Goal: Information Seeking & Learning: Learn about a topic

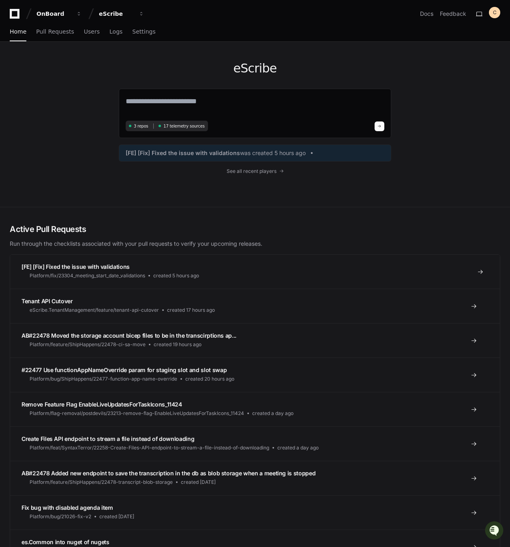
click at [120, 268] on span "[FE] [Fix] Fixed the issue with validations" at bounding box center [75, 266] width 108 height 7
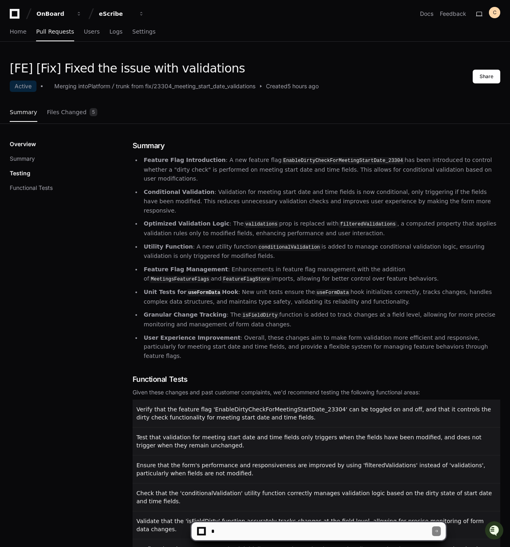
click at [276, 522] on div at bounding box center [318, 531] width 255 height 19
click at [277, 532] on textarea at bounding box center [320, 532] width 222 height 18
type textarea "**********"
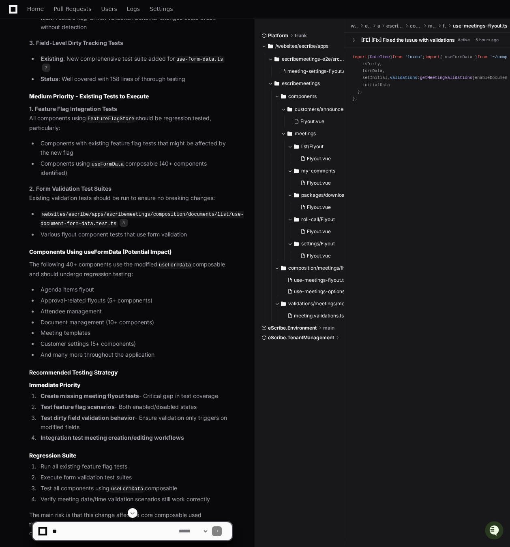
scroll to position [1263, 0]
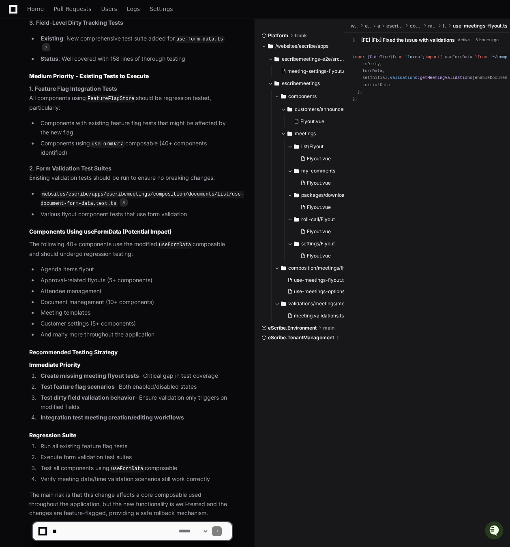
click at [115, 524] on textarea at bounding box center [114, 532] width 126 height 18
type textarea "**********"
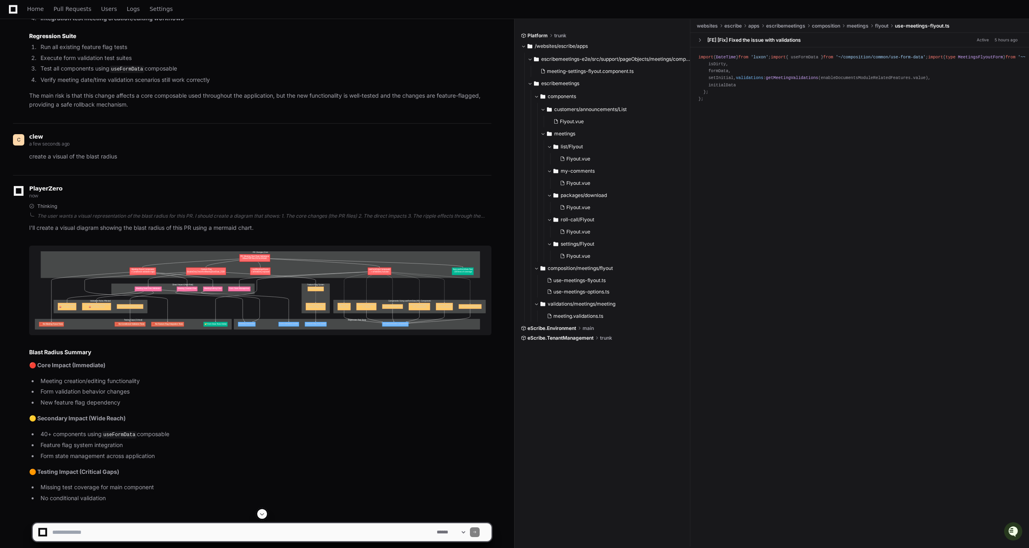
scroll to position [1398, 0]
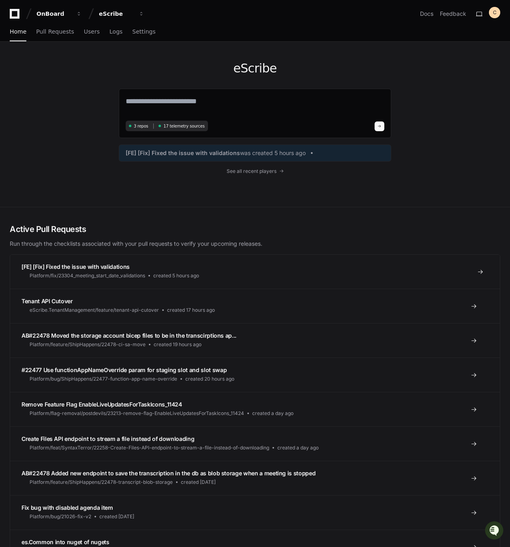
click at [107, 265] on span "[FE] [Fix] Fixed the issue with validations" at bounding box center [75, 266] width 108 height 7
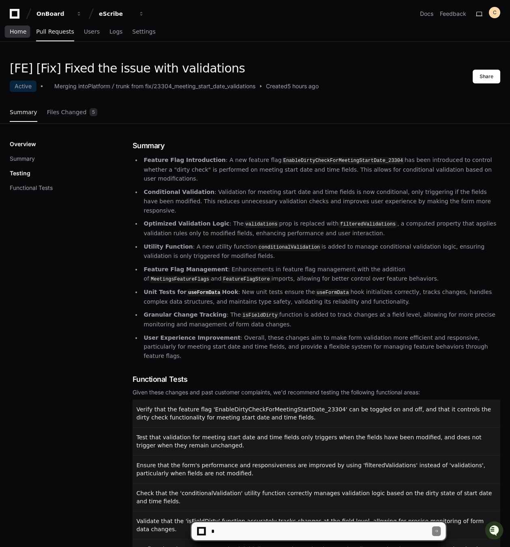
click at [16, 33] on span "Home" at bounding box center [18, 31] width 17 height 5
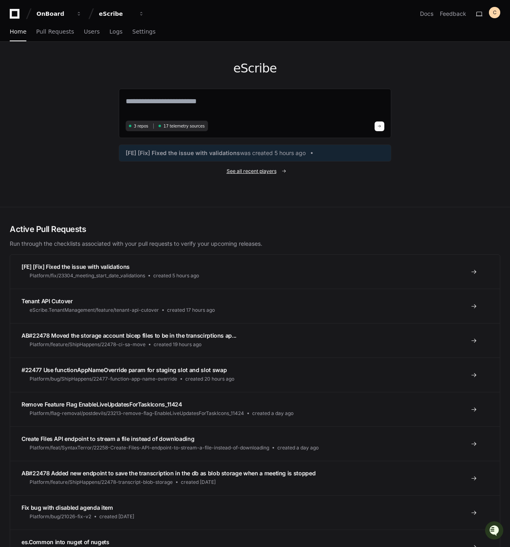
click at [258, 171] on span "See all recent players" at bounding box center [252, 171] width 50 height 6
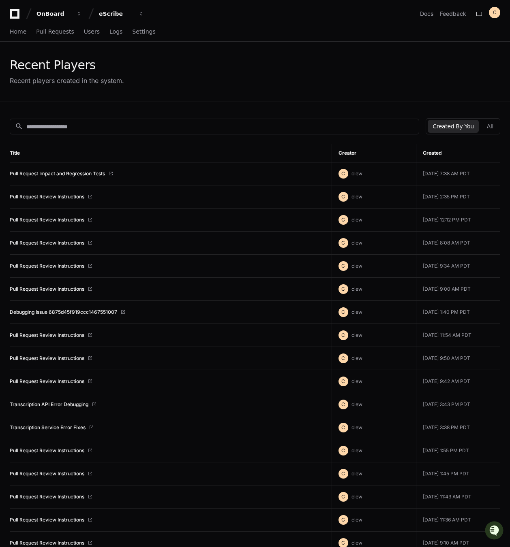
click at [80, 172] on link "Pull Request Impact and Regression Tests" at bounding box center [57, 174] width 95 height 6
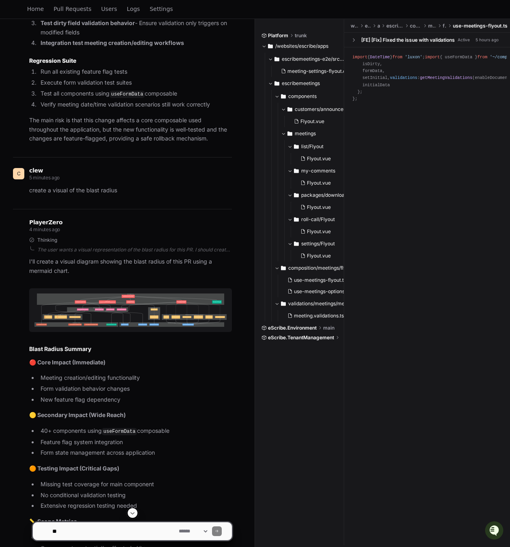
scroll to position [1522, 0]
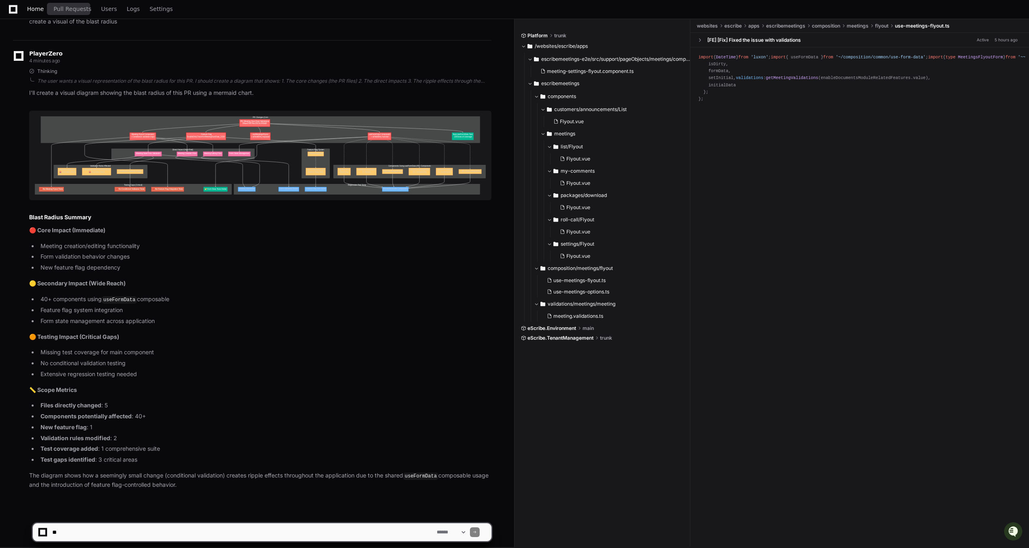
click at [41, 11] on span "Home" at bounding box center [35, 8] width 17 height 5
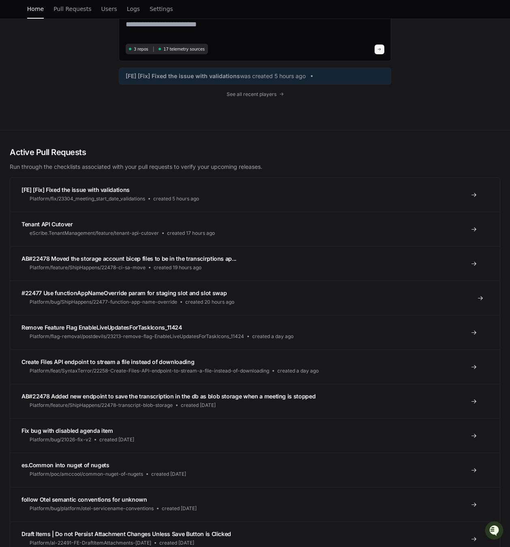
scroll to position [81, 0]
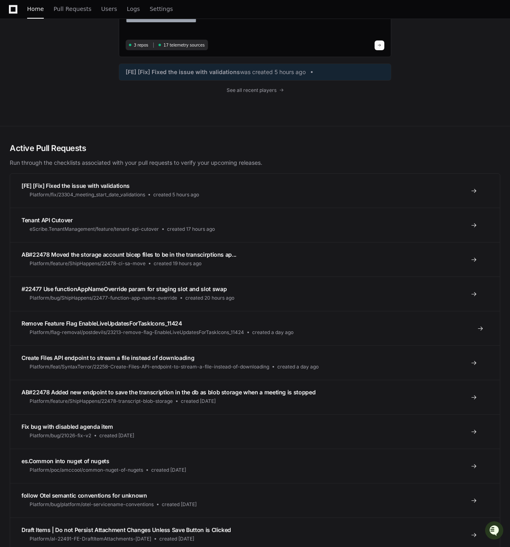
click at [381, 336] on link "Remove Feature Flag EnableLiveUpdatesForTaskIcons_11424 Platform/flag-removal/p…" at bounding box center [254, 328] width 489 height 34
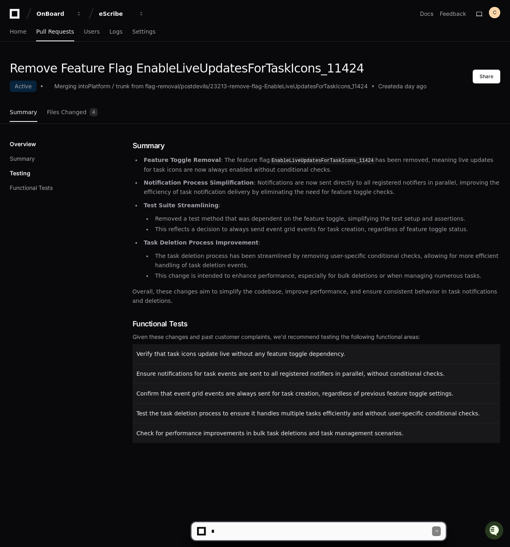
click at [346, 532] on textarea at bounding box center [320, 532] width 222 height 18
type textarea "**********"
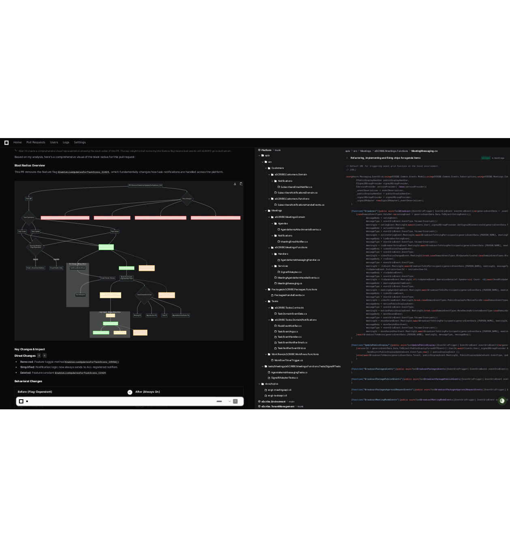
scroll to position [359, 0]
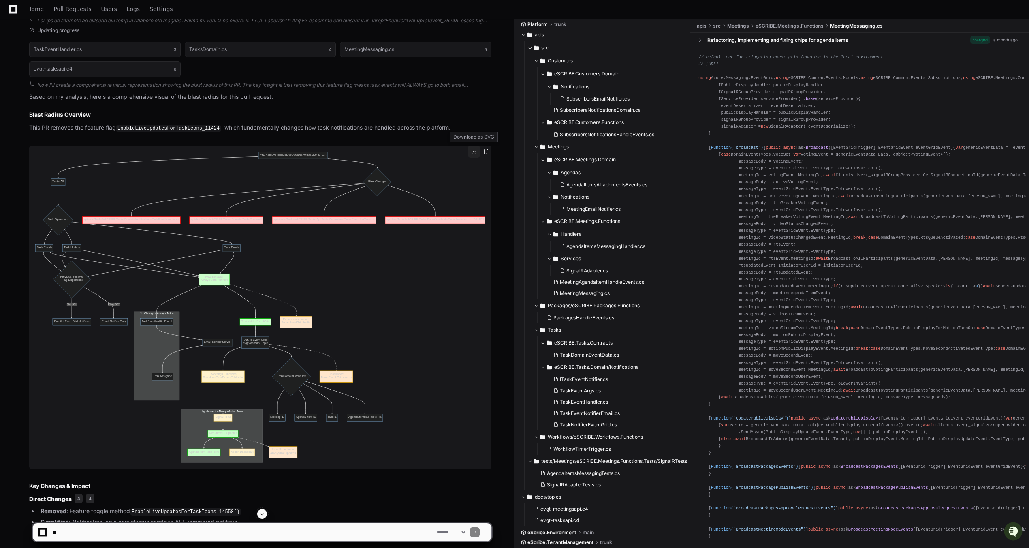
click at [381, 153] on button at bounding box center [474, 151] width 12 height 12
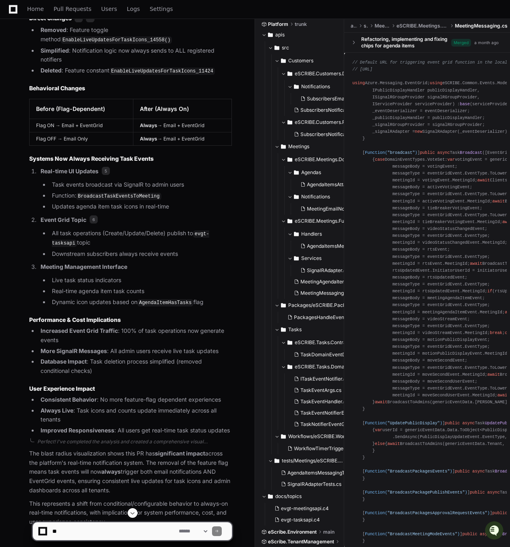
scroll to position [764, 0]
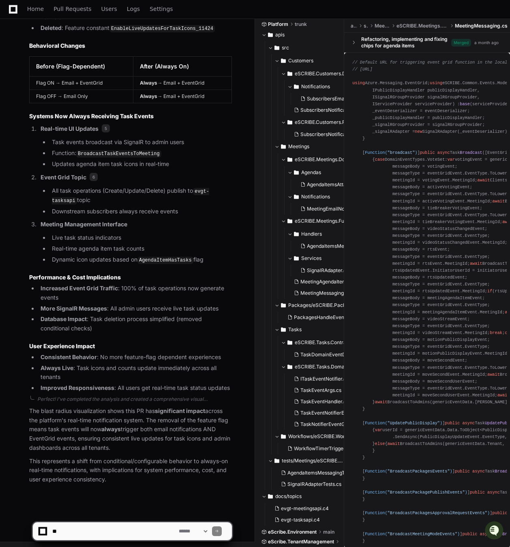
click at [144, 534] on textarea at bounding box center [114, 532] width 126 height 18
type textarea "**********"
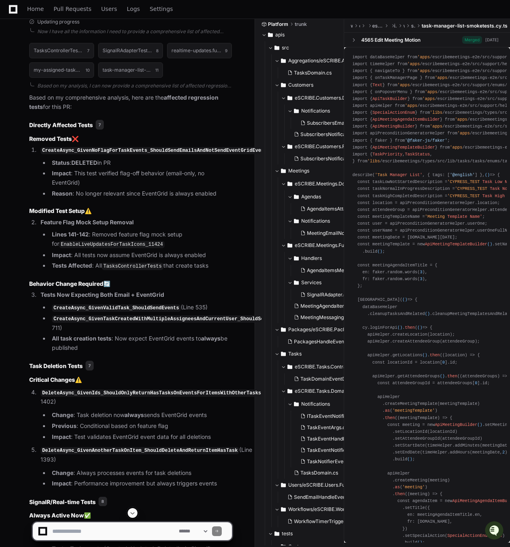
scroll to position [1530, 0]
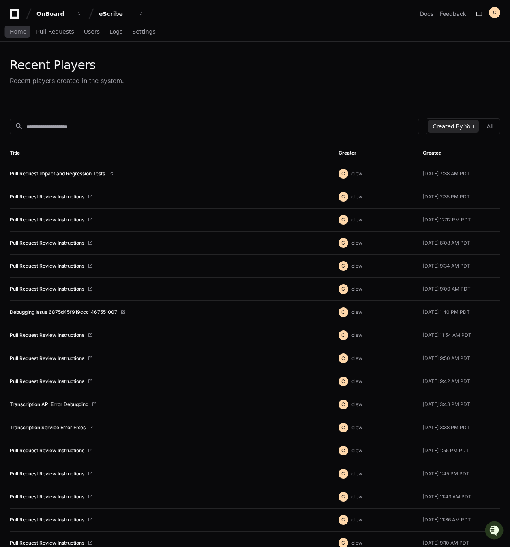
drag, startPoint x: 0, startPoint y: 0, endPoint x: 30, endPoint y: 29, distance: 41.8
click at [16, 31] on span "Home" at bounding box center [18, 31] width 17 height 5
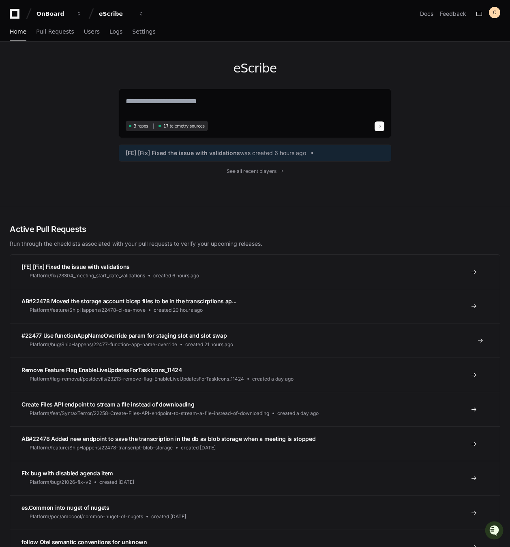
click at [177, 335] on span "#22477 Use functionAppNameOverride param for staging slot and slot swap" at bounding box center [123, 335] width 205 height 7
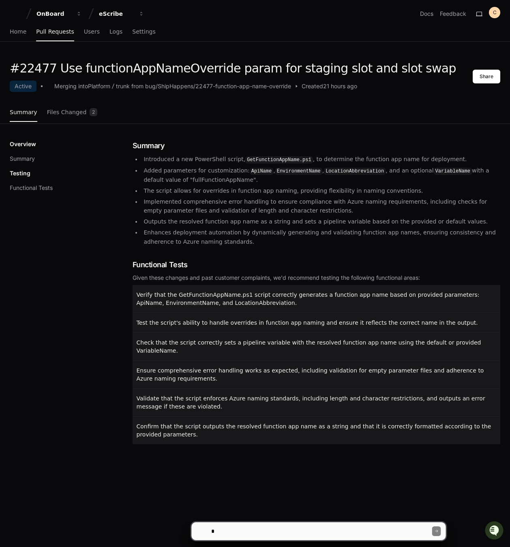
scroll to position [81, 0]
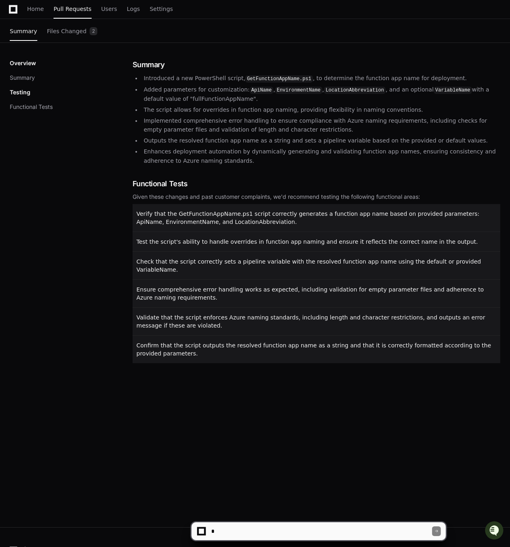
click at [284, 523] on textarea at bounding box center [320, 532] width 222 height 18
type textarea "**********"
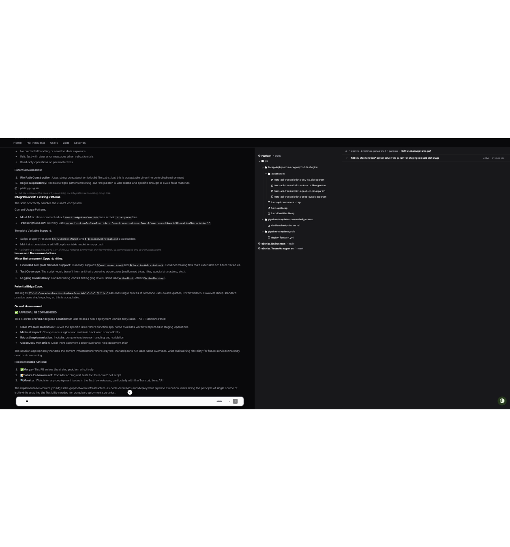
scroll to position [789, 0]
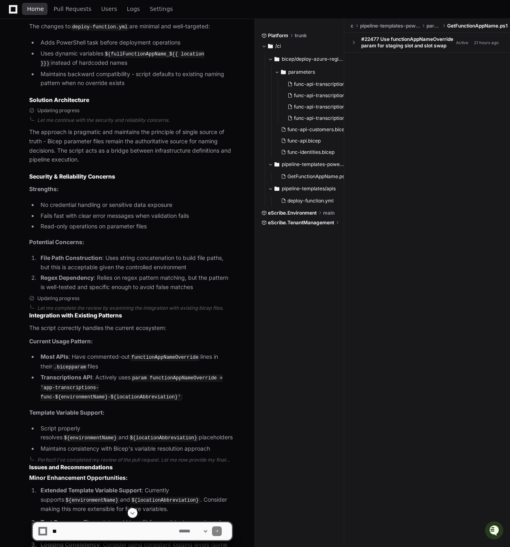
click at [29, 11] on span "Home" at bounding box center [35, 8] width 17 height 5
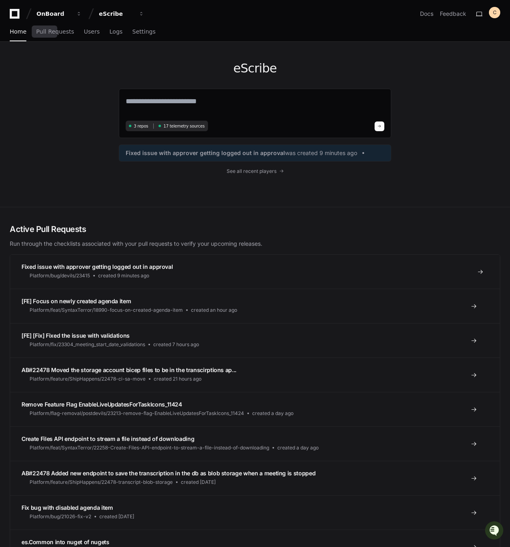
click at [120, 265] on span "Fixed issue with approver getting logged out in approval" at bounding box center [96, 266] width 151 height 7
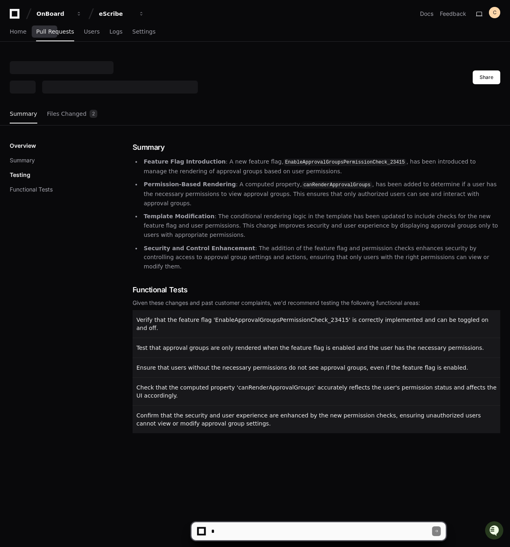
click at [257, 534] on textarea at bounding box center [320, 532] width 222 height 18
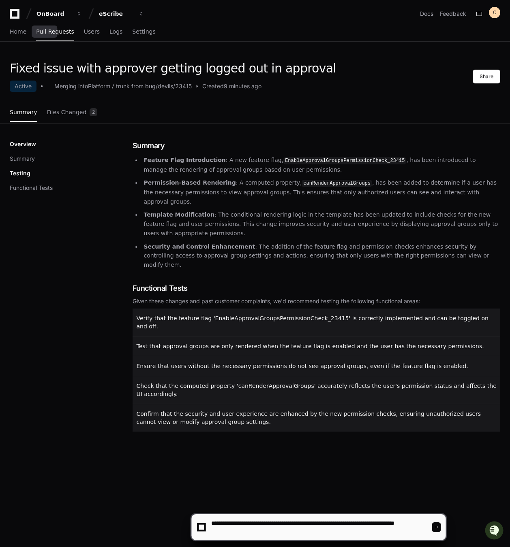
type textarea "**********"
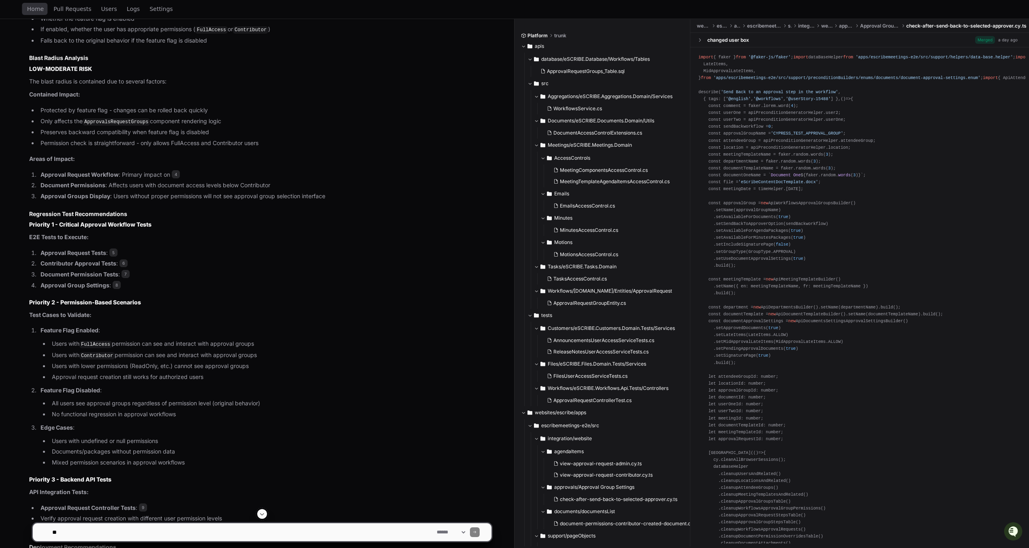
scroll to position [758, 0]
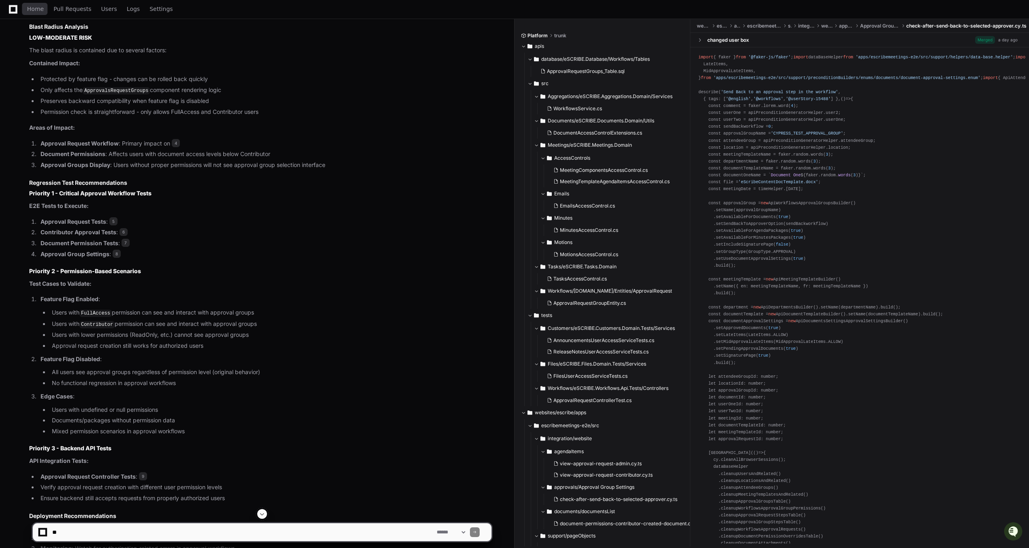
click at [274, 248] on li "Document Permission Tests : 7" at bounding box center [264, 243] width 453 height 9
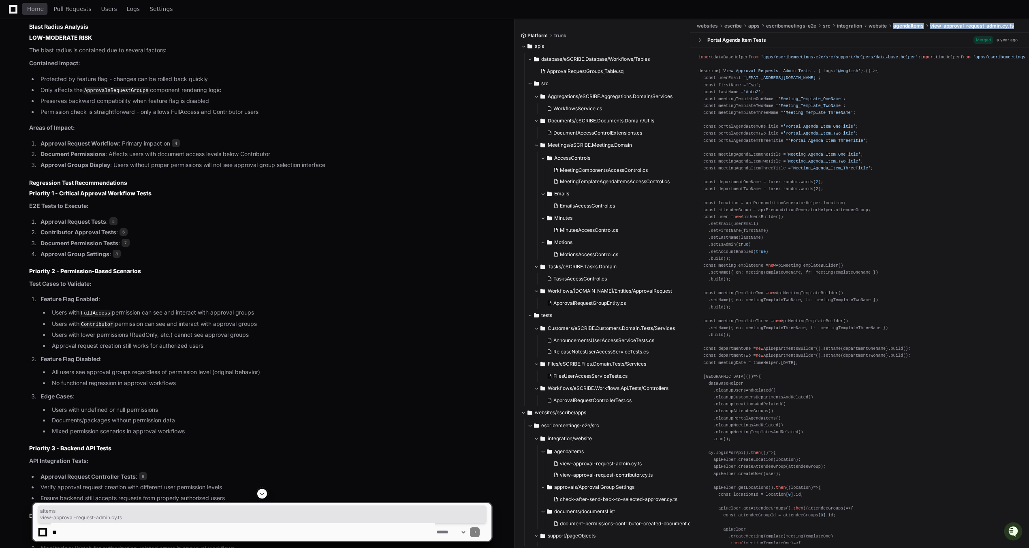
drag, startPoint x: 1017, startPoint y: 25, endPoint x: 886, endPoint y: 33, distance: 131.5
click at [509, 33] on div "websites escribe apps escribemeetings-e2e src integration website agendaItems v…" at bounding box center [859, 283] width 339 height 529
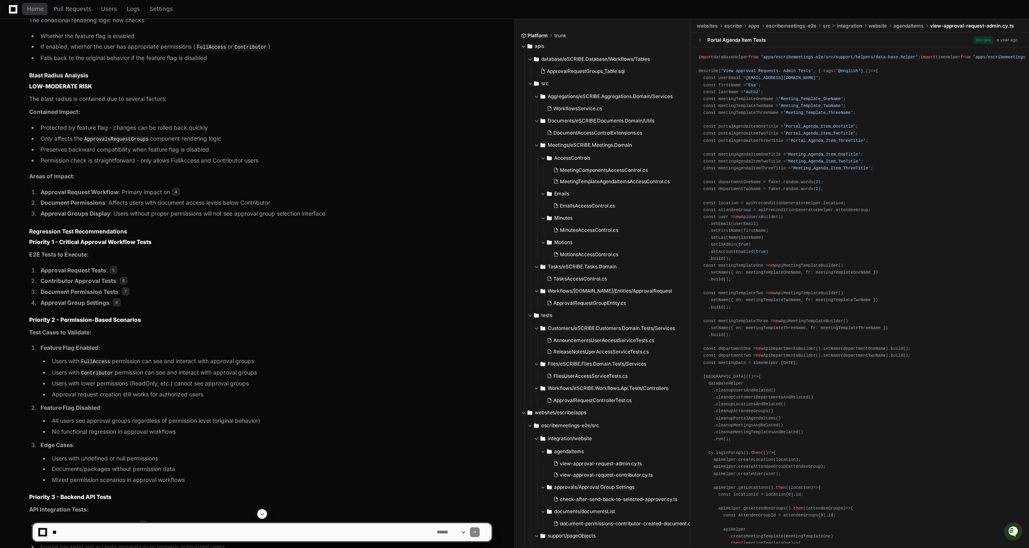
scroll to position [637, 0]
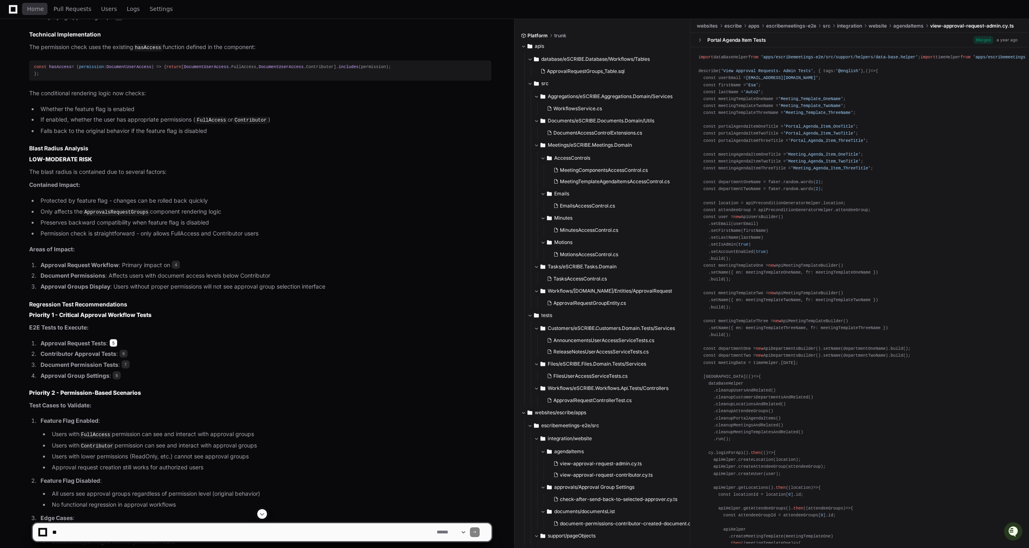
click at [116, 347] on span "5" at bounding box center [113, 343] width 8 height 8
click at [127, 357] on span "6" at bounding box center [124, 354] width 8 height 8
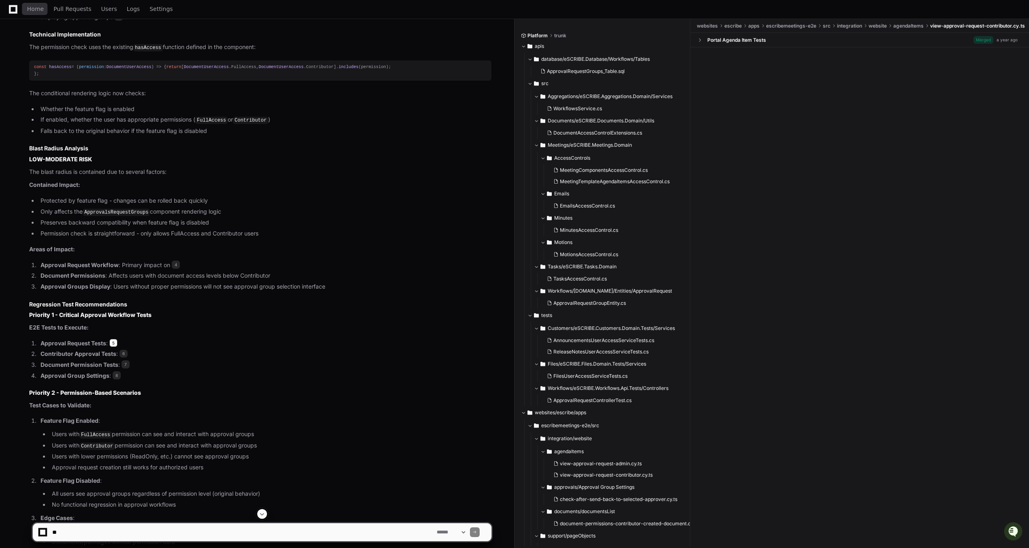
click at [114, 347] on span "5" at bounding box center [113, 343] width 8 height 8
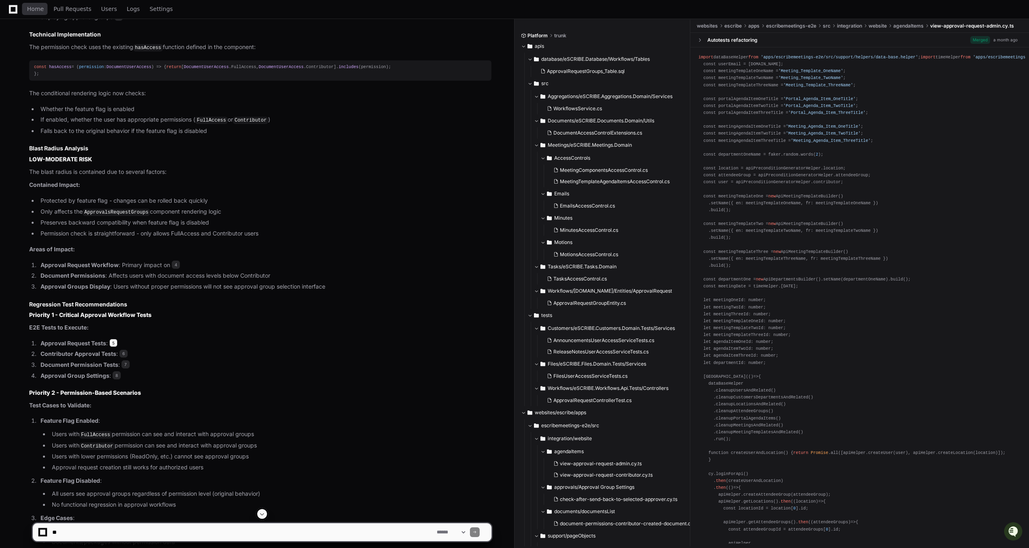
click at [115, 347] on span "5" at bounding box center [113, 343] width 8 height 8
click at [509, 41] on span at bounding box center [700, 40] width 6 height 6
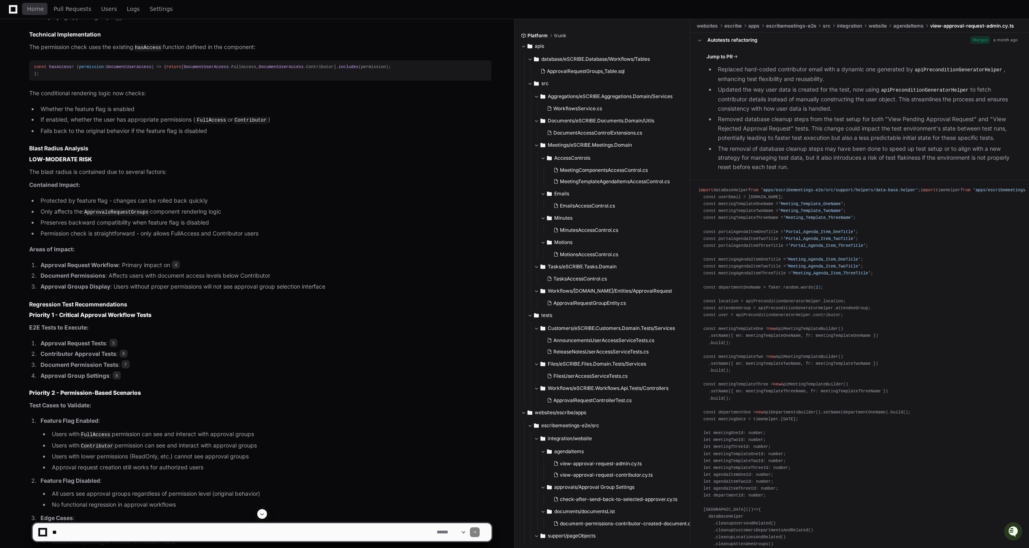
click at [509, 41] on span at bounding box center [700, 40] width 6 height 6
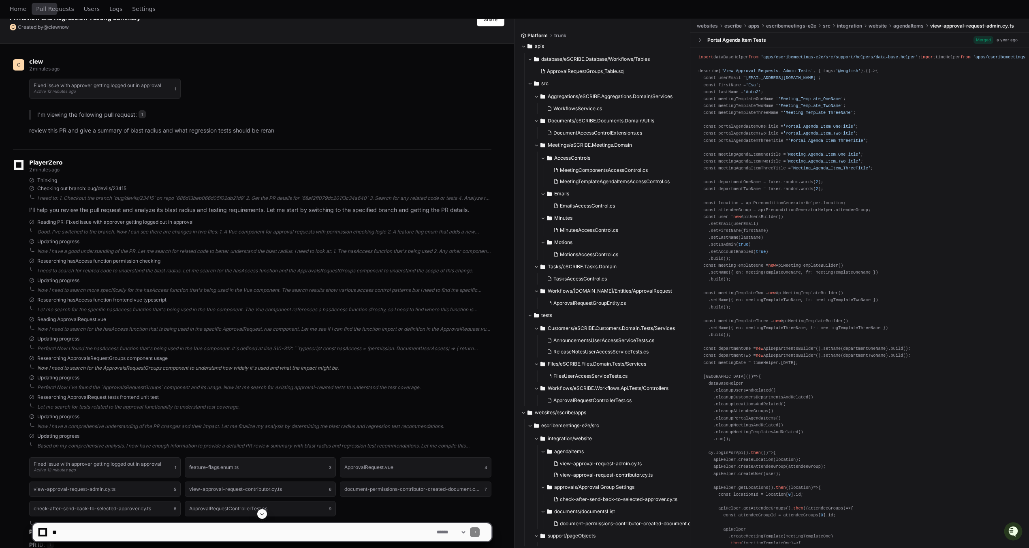
scroll to position [0, 0]
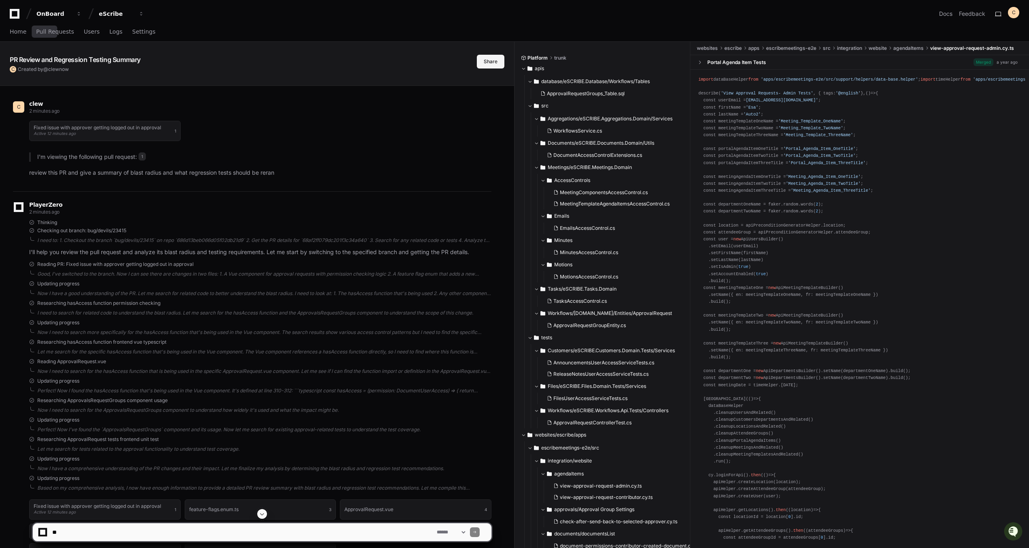
click at [483, 61] on button "Share" at bounding box center [491, 62] width 28 height 14
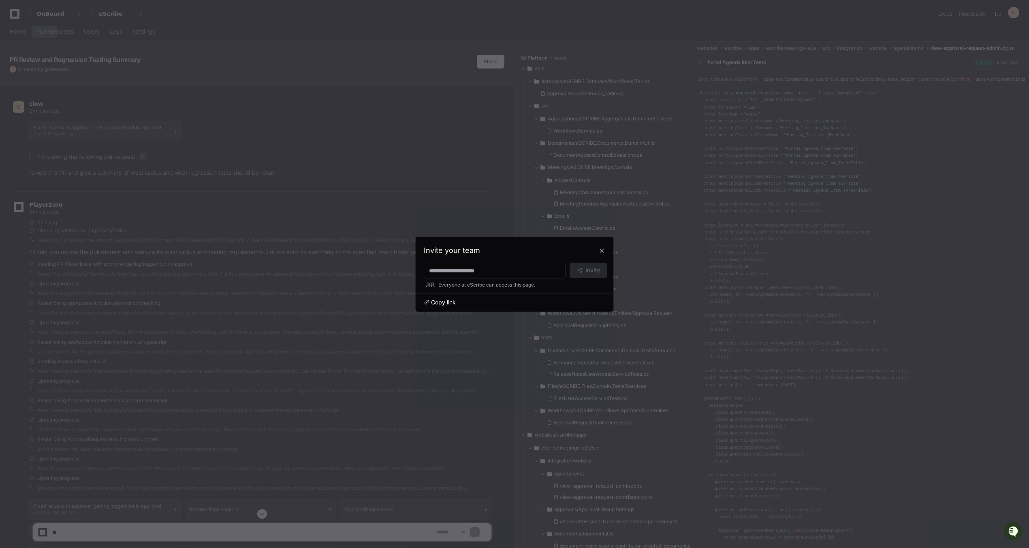
click at [447, 301] on span "Copy link" at bounding box center [443, 302] width 25 height 8
drag, startPoint x: 605, startPoint y: 250, endPoint x: 592, endPoint y: 227, distance: 26.6
click at [509, 250] on button at bounding box center [602, 250] width 13 height 13
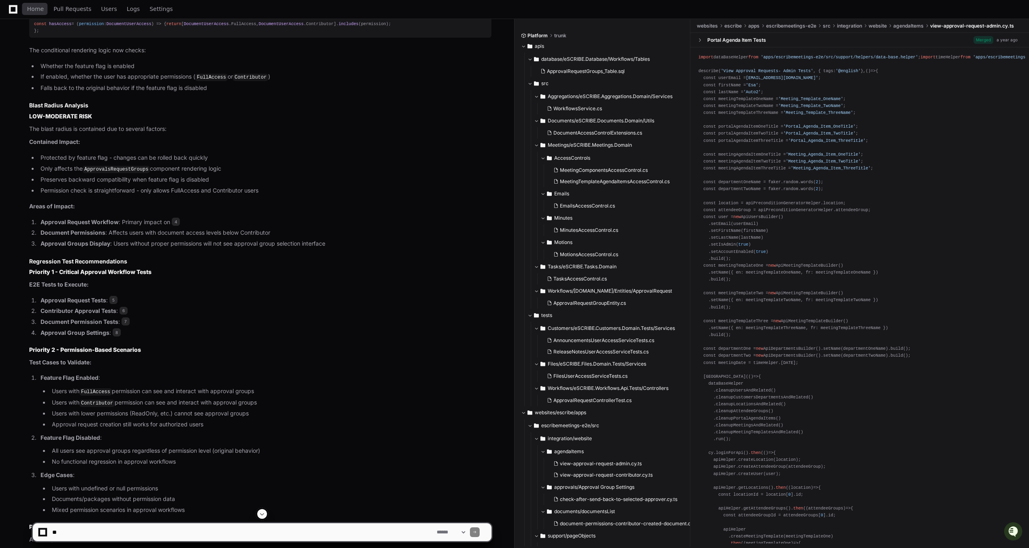
scroll to position [718, 0]
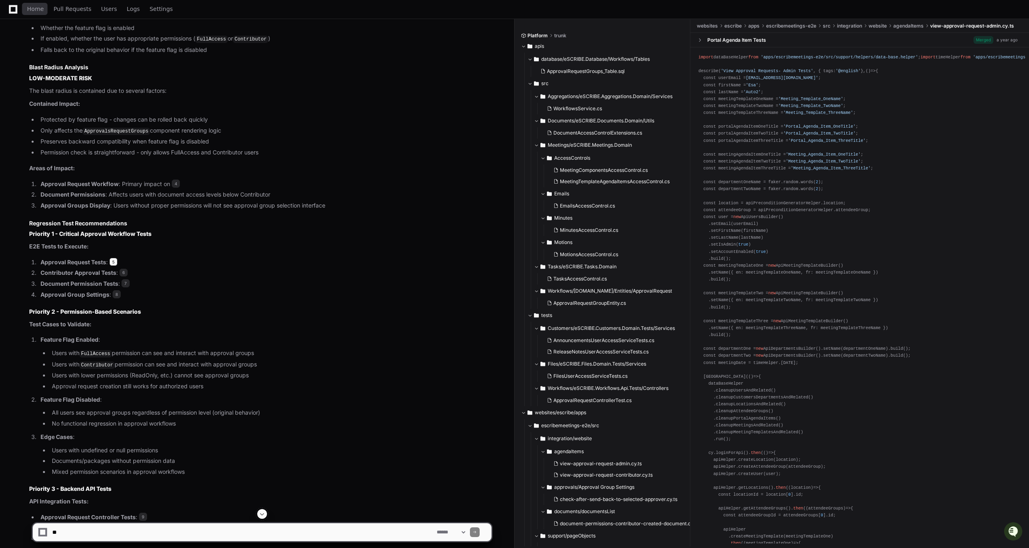
click at [116, 266] on span "5" at bounding box center [113, 262] width 8 height 8
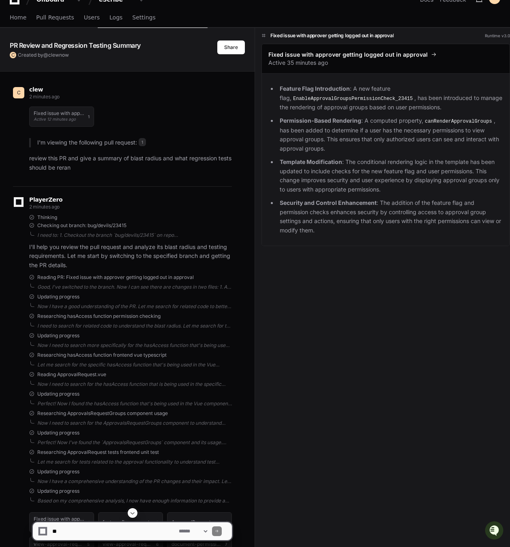
scroll to position [0, 0]
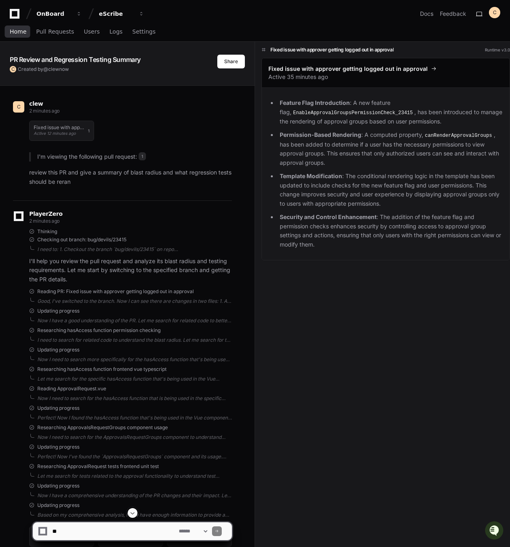
click at [21, 30] on span "Home" at bounding box center [18, 31] width 17 height 5
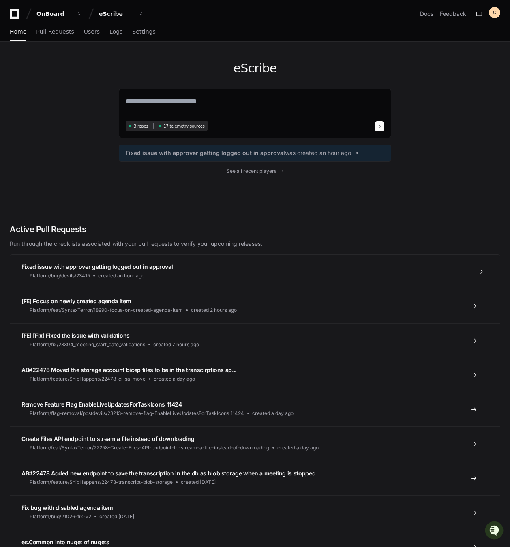
click at [115, 266] on span "Fixed issue with approver getting logged out in approval" at bounding box center [96, 266] width 151 height 7
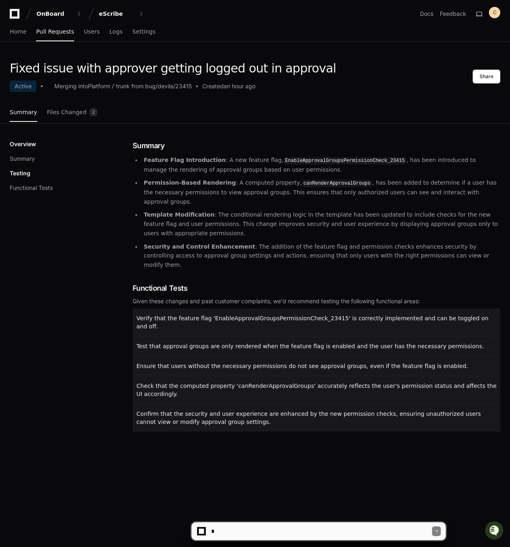
click at [299, 534] on textarea at bounding box center [320, 532] width 222 height 18
type textarea "**********"
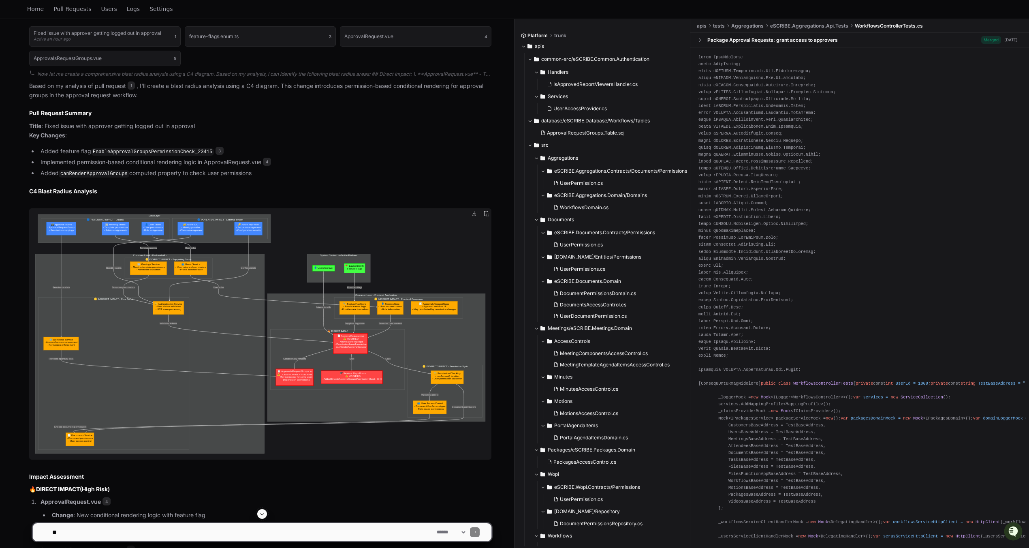
scroll to position [416, 0]
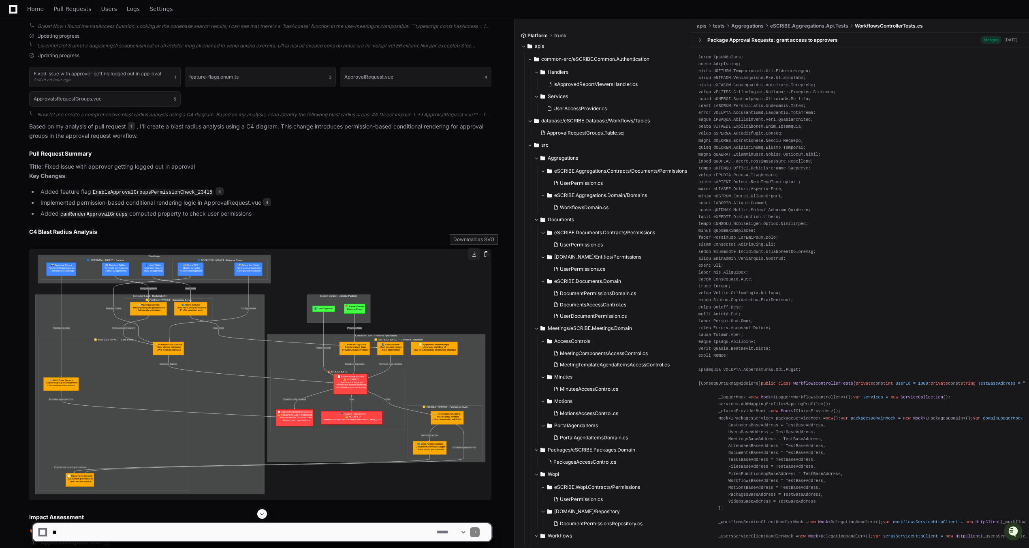
click at [475, 254] on button at bounding box center [474, 254] width 12 height 12
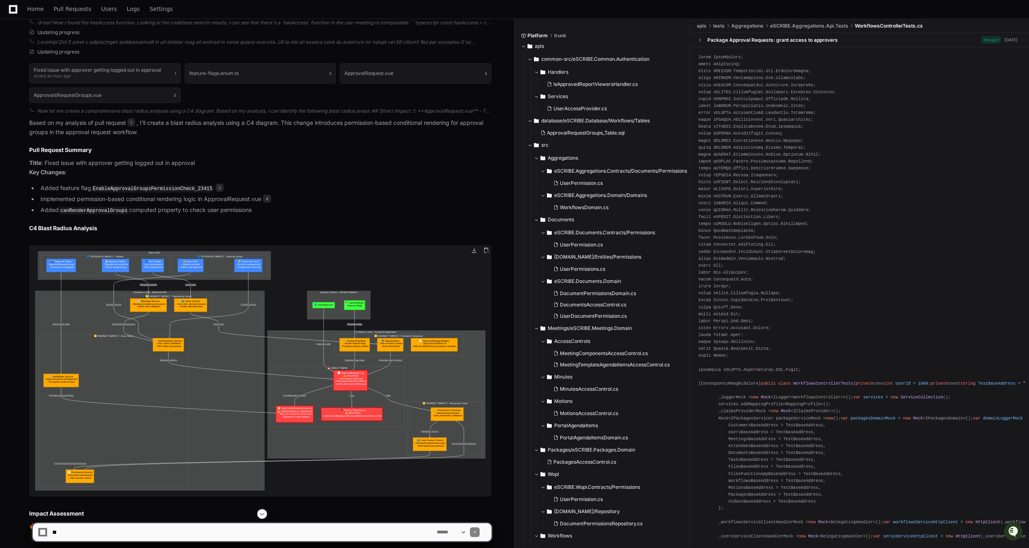
scroll to position [335, 0]
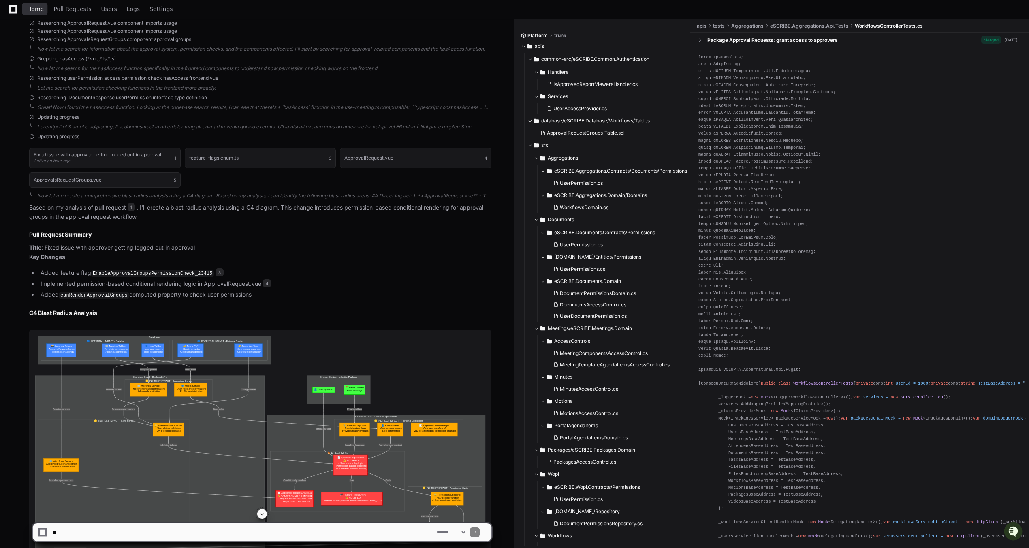
click at [32, 9] on span "Home" at bounding box center [35, 8] width 17 height 5
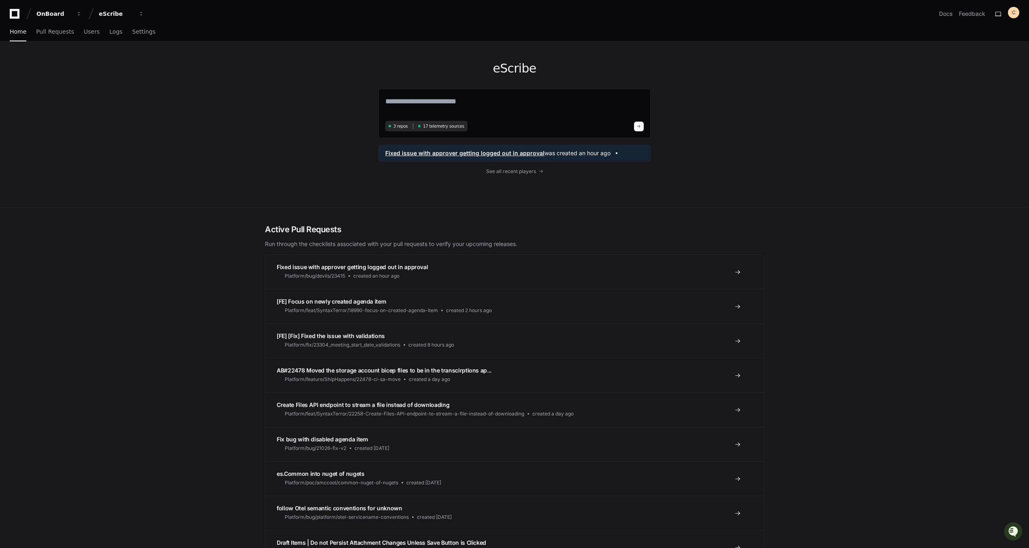
click at [492, 145] on div "Fixed issue with approver getting logged out in approval was created an hour ago" at bounding box center [514, 153] width 272 height 17
click at [500, 171] on span "See all recent players" at bounding box center [511, 171] width 50 height 6
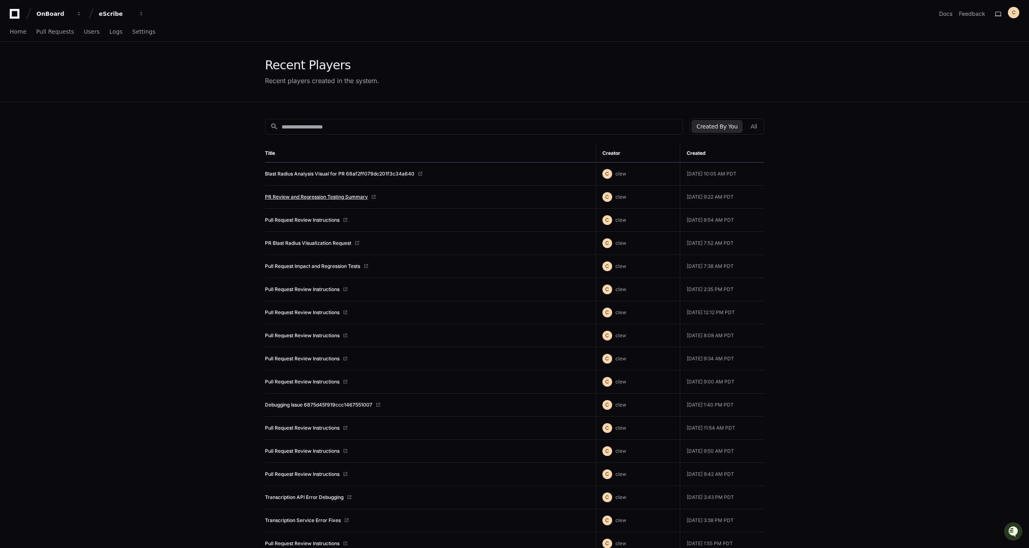
click at [341, 196] on link "PR Review and Regression Testing Summary" at bounding box center [316, 197] width 103 height 6
click at [19, 27] on link "Home" at bounding box center [18, 32] width 17 height 19
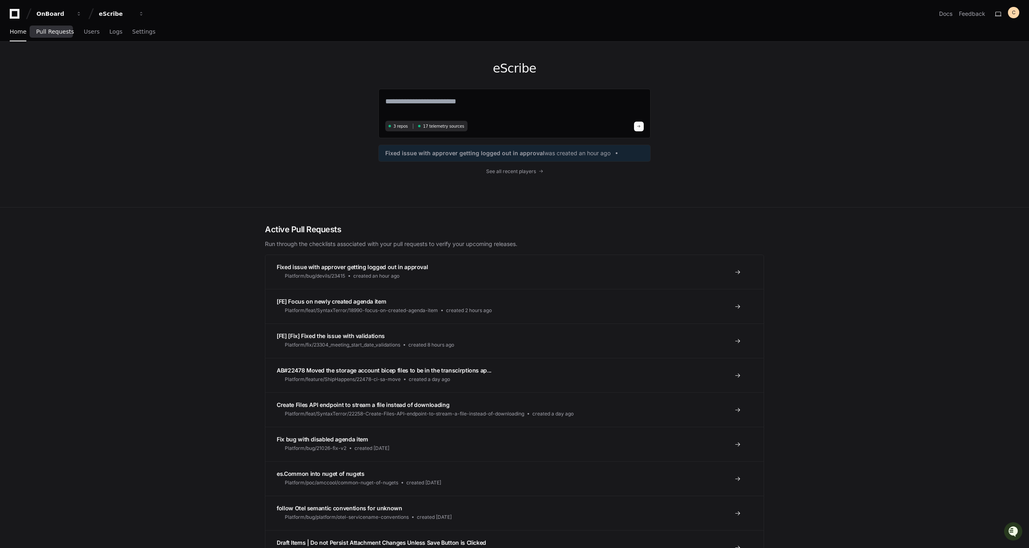
click at [57, 33] on span "Pull Requests" at bounding box center [55, 31] width 38 height 5
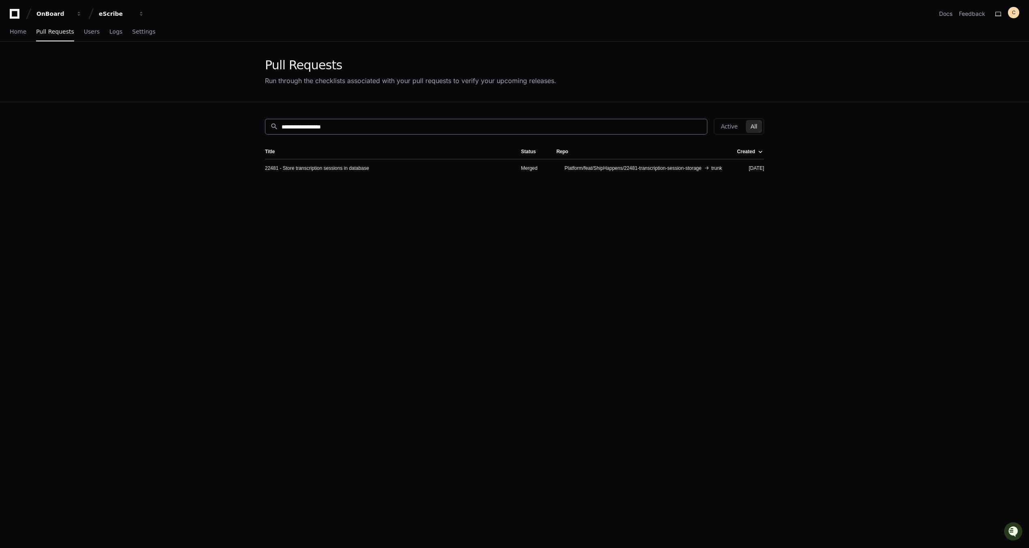
click at [509, 126] on input "**********" at bounding box center [492, 127] width 421 height 8
drag, startPoint x: 292, startPoint y: 122, endPoint x: 208, endPoint y: 130, distance: 83.8
click at [209, 129] on app-pull-request-list-page "**********" at bounding box center [514, 346] width 1029 height 608
click at [209, 132] on app-pull-request-list-page "Pull Requests Run through the checklists associated with your pull requests to …" at bounding box center [514, 346] width 1029 height 608
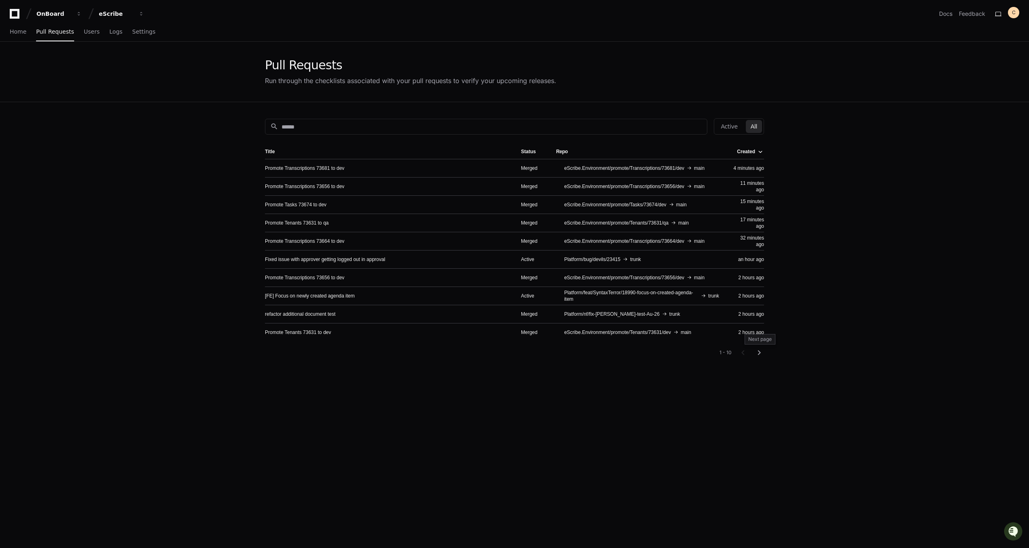
click at [509, 350] on mat-icon "chevron_right" at bounding box center [759, 353] width 10 height 10
click at [306, 128] on input at bounding box center [492, 127] width 421 height 8
paste input "**********"
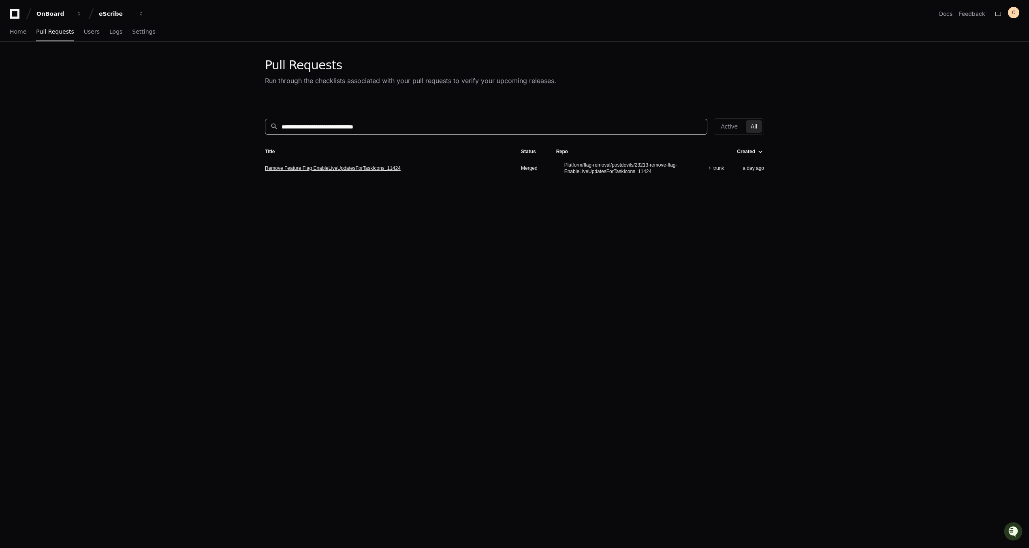
type input "**********"
click at [360, 165] on link "Remove Feature Flag EnableLiveUpdatesForTaskIcons_11424" at bounding box center [333, 168] width 136 height 6
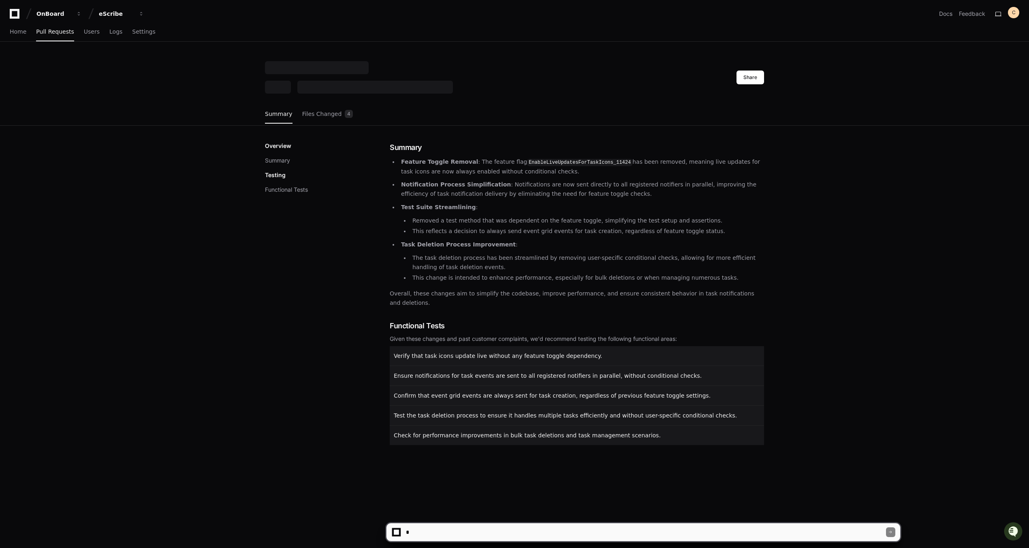
click at [509, 520] on div "Share Summary Files Changed 4 Overview Summary Testing Functional Tests Summary…" at bounding box center [514, 335] width 1029 height 548
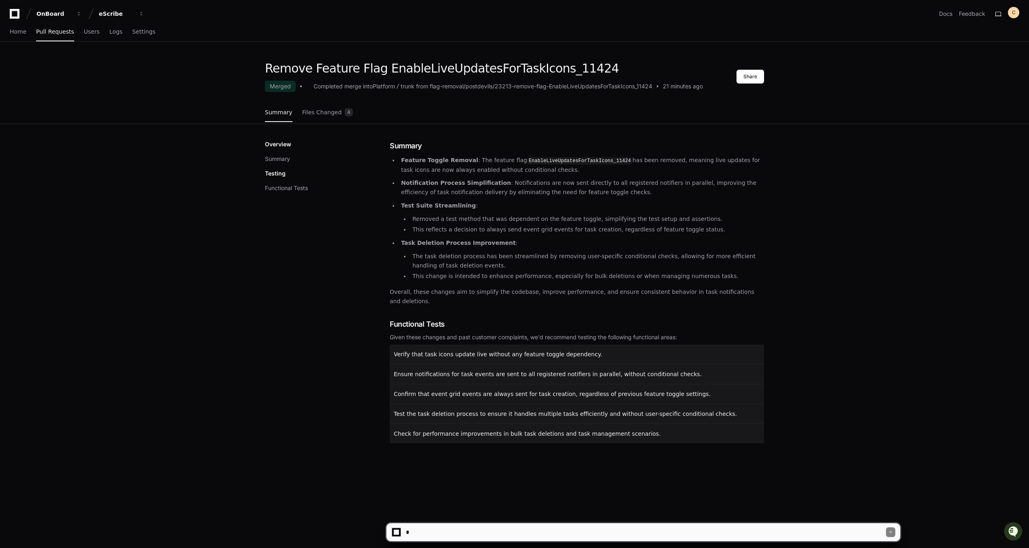
click at [509, 524] on textarea at bounding box center [645, 532] width 482 height 18
type textarea "**********"
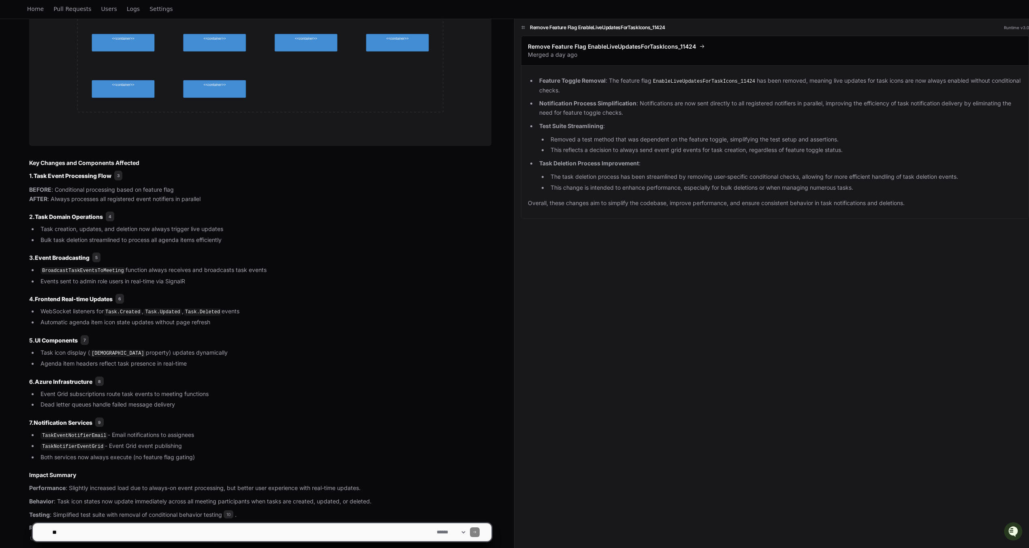
scroll to position [790, 0]
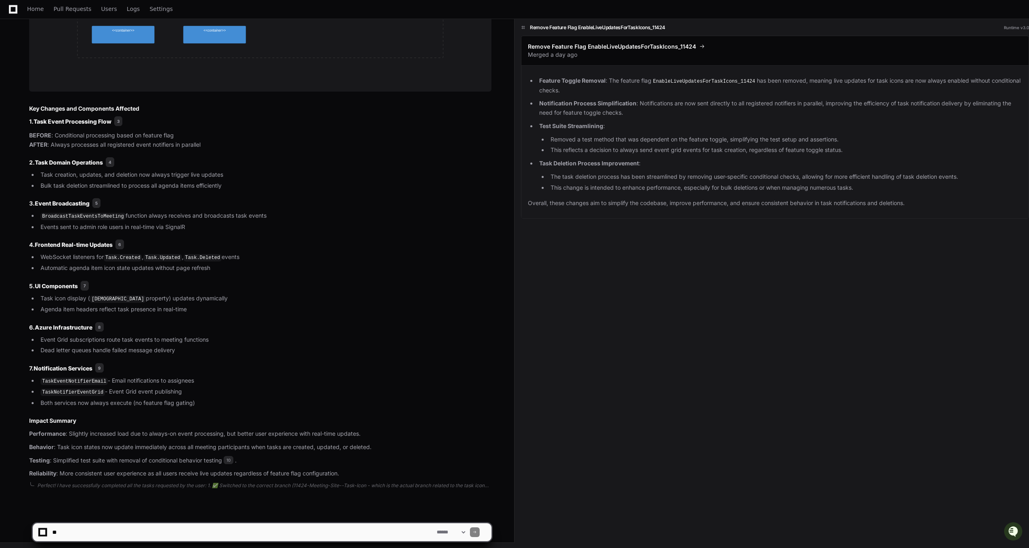
click at [232, 530] on textarea at bounding box center [243, 532] width 385 height 18
type textarea "**********"
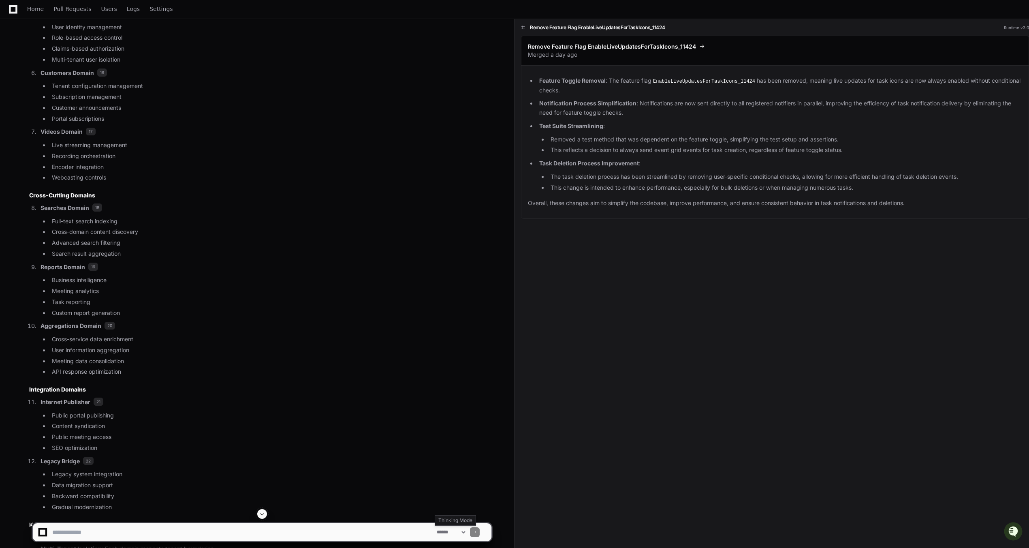
scroll to position [2208, 0]
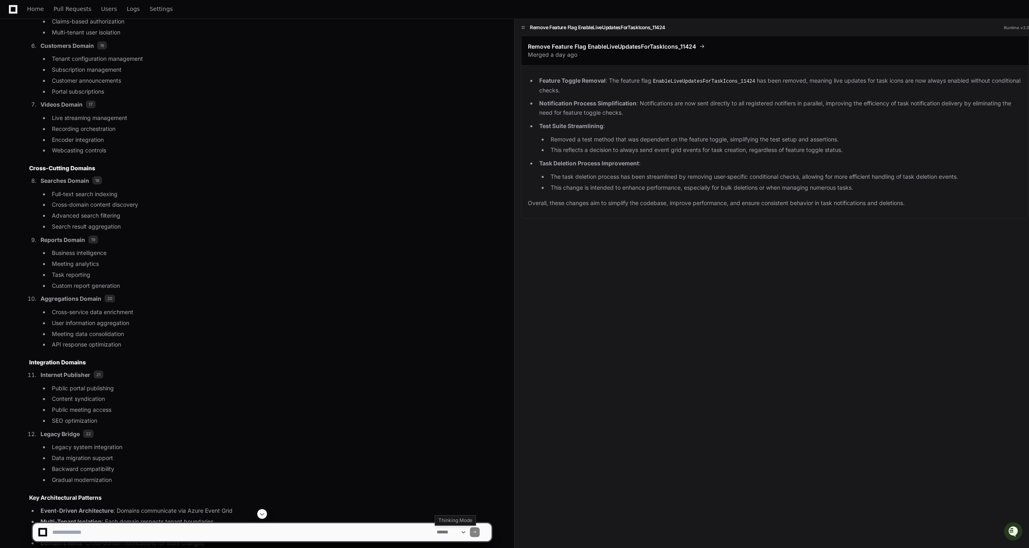
click at [451, 533] on select "**********" at bounding box center [451, 532] width 32 height 6
click at [451, 529] on select "**********" at bounding box center [451, 532] width 32 height 6
select select "*********"
click at [435, 529] on select "**********" at bounding box center [451, 532] width 32 height 6
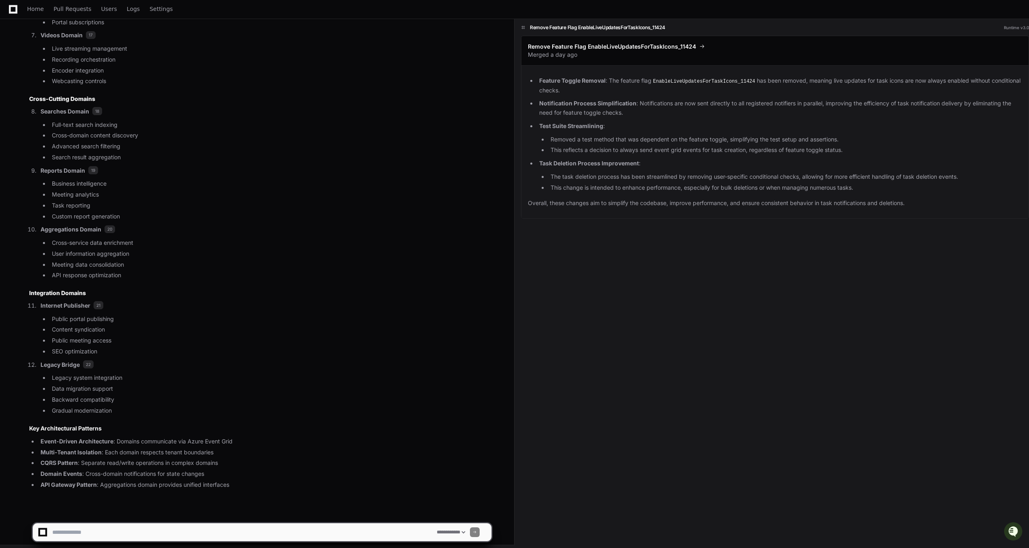
scroll to position [2280, 0]
click at [180, 526] on textarea at bounding box center [243, 532] width 385 height 18
type textarea "**********"
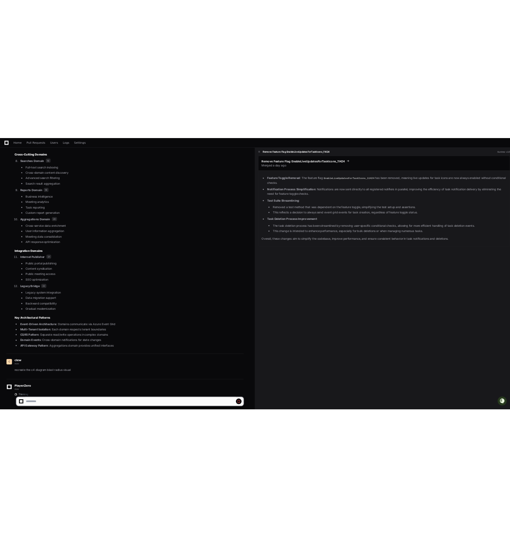
scroll to position [2380, 0]
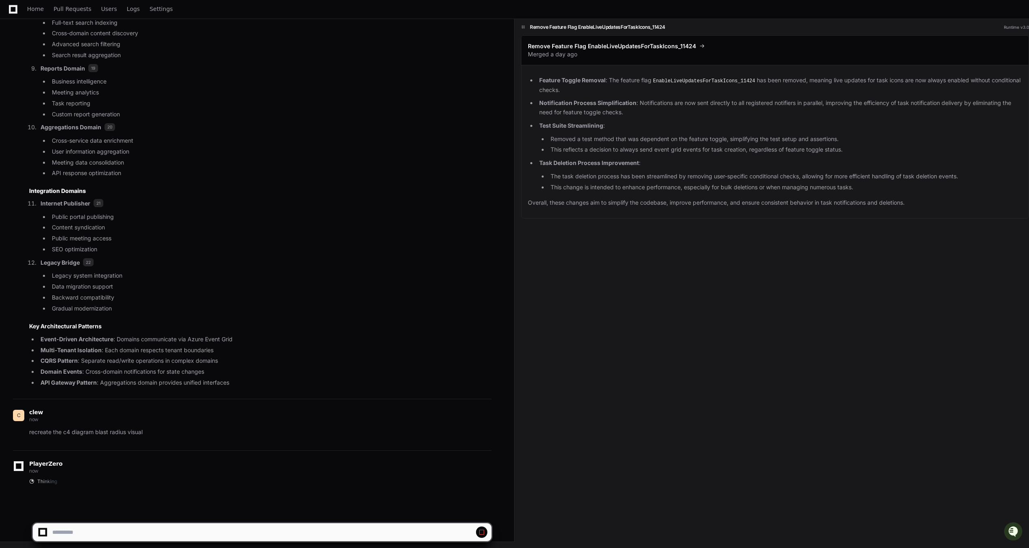
select select "*********"
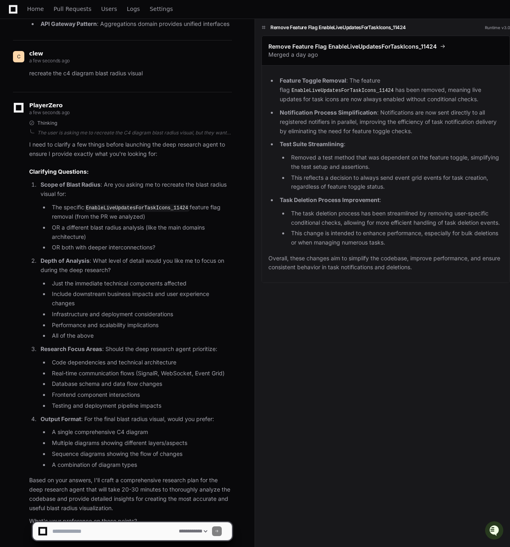
scroll to position [2562, 0]
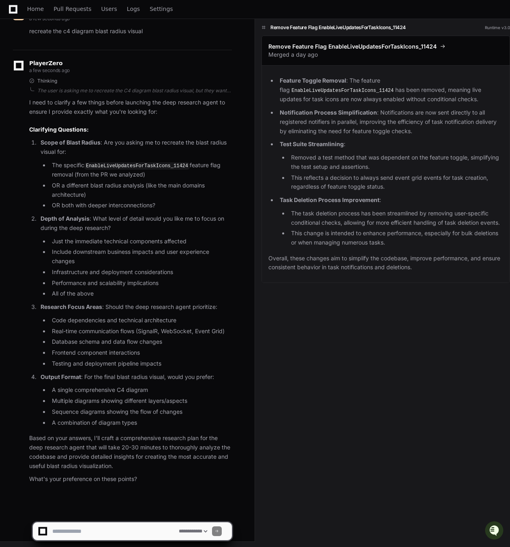
click at [128, 534] on textarea at bounding box center [114, 532] width 126 height 18
click at [113, 532] on textarea at bounding box center [114, 532] width 126 height 18
type textarea "**********"
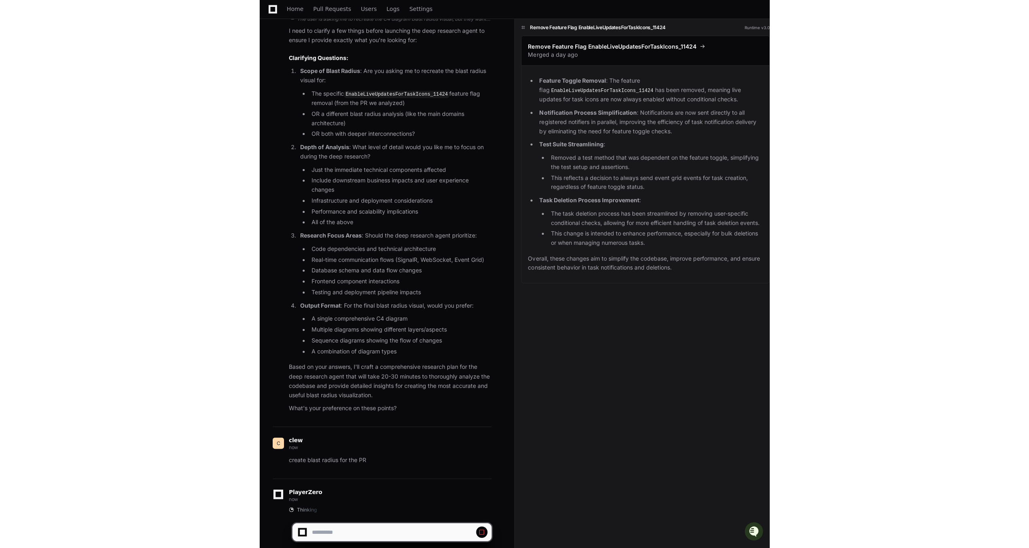
scroll to position [2661, 0]
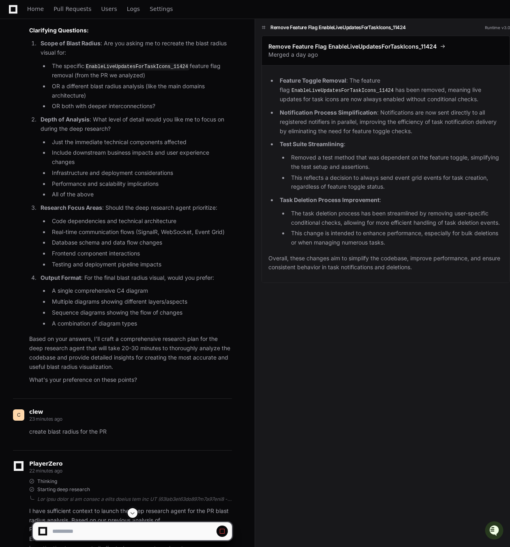
select select "*********"
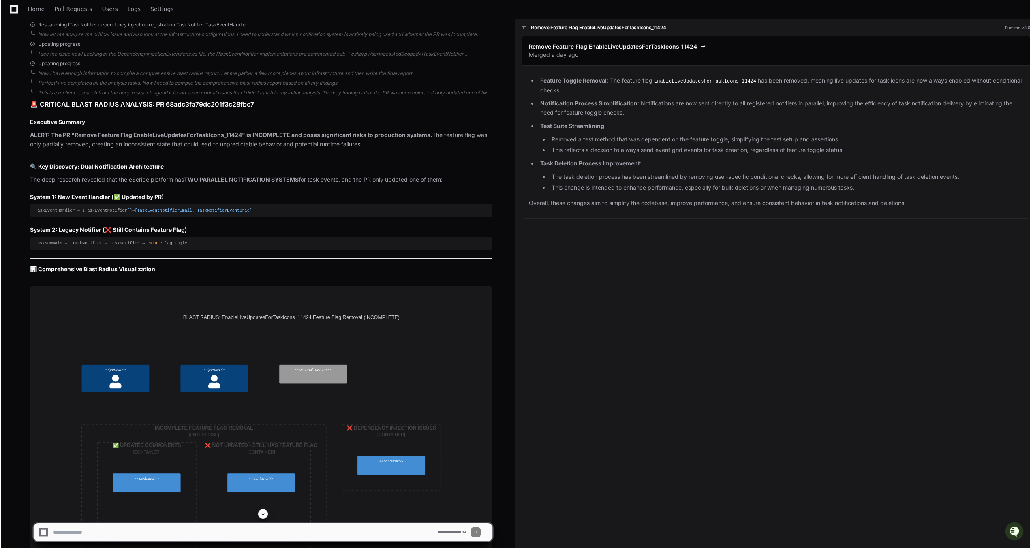
scroll to position [4322, 0]
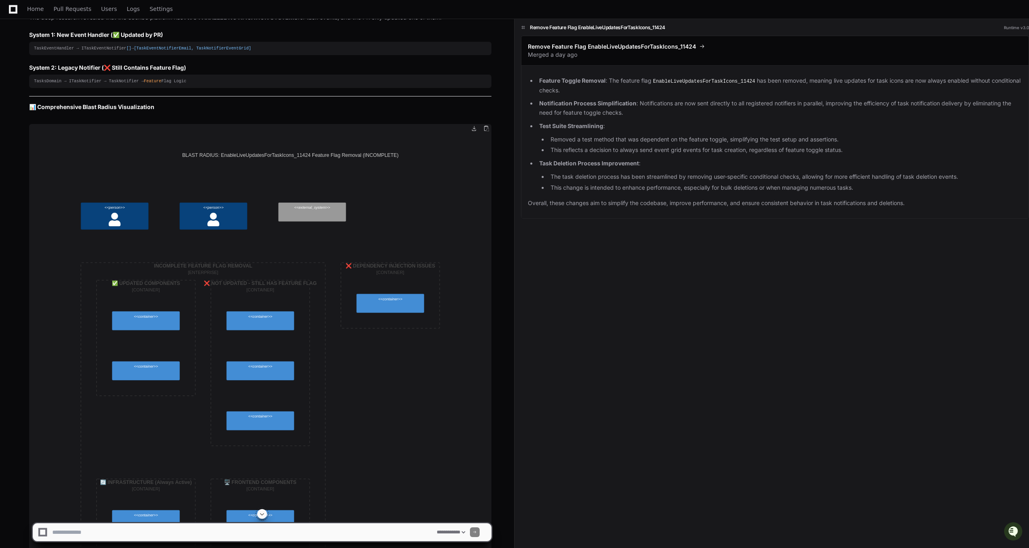
click at [181, 312] on img at bounding box center [260, 410] width 462 height 573
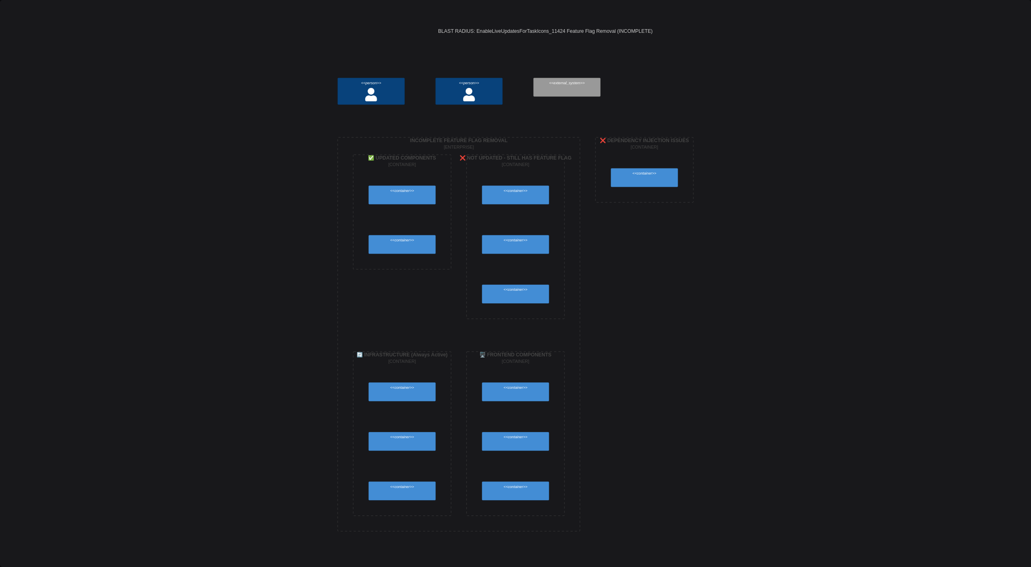
click at [482, 184] on img at bounding box center [515, 283] width 1031 height 567
click at [509, 87] on img at bounding box center [515, 283] width 1031 height 567
click at [509, 25] on img at bounding box center [515, 283] width 1031 height 567
click at [509, 22] on img at bounding box center [515, 283] width 1031 height 567
click at [258, 175] on img at bounding box center [515, 283] width 1031 height 567
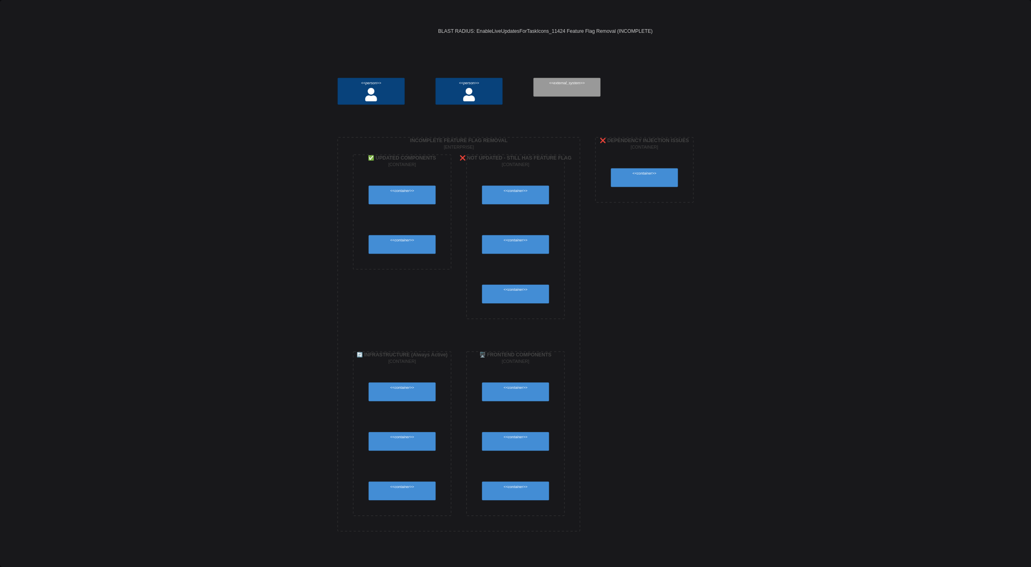
click at [205, 167] on img at bounding box center [515, 283] width 1031 height 567
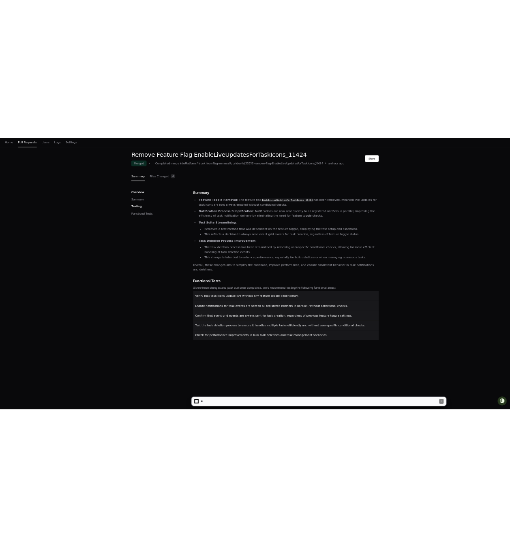
scroll to position [81, 0]
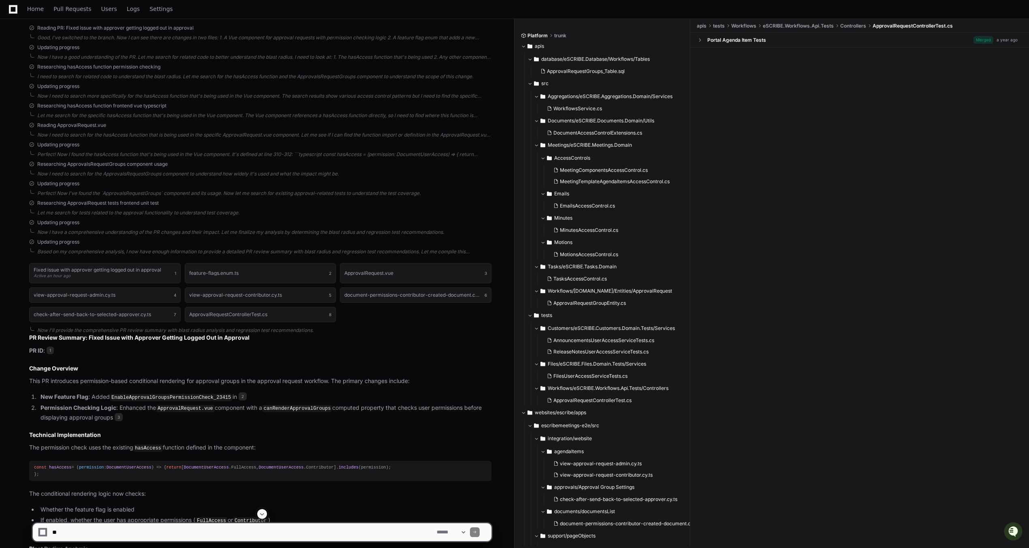
scroll to position [231, 0]
